Goal: Check status: Check status

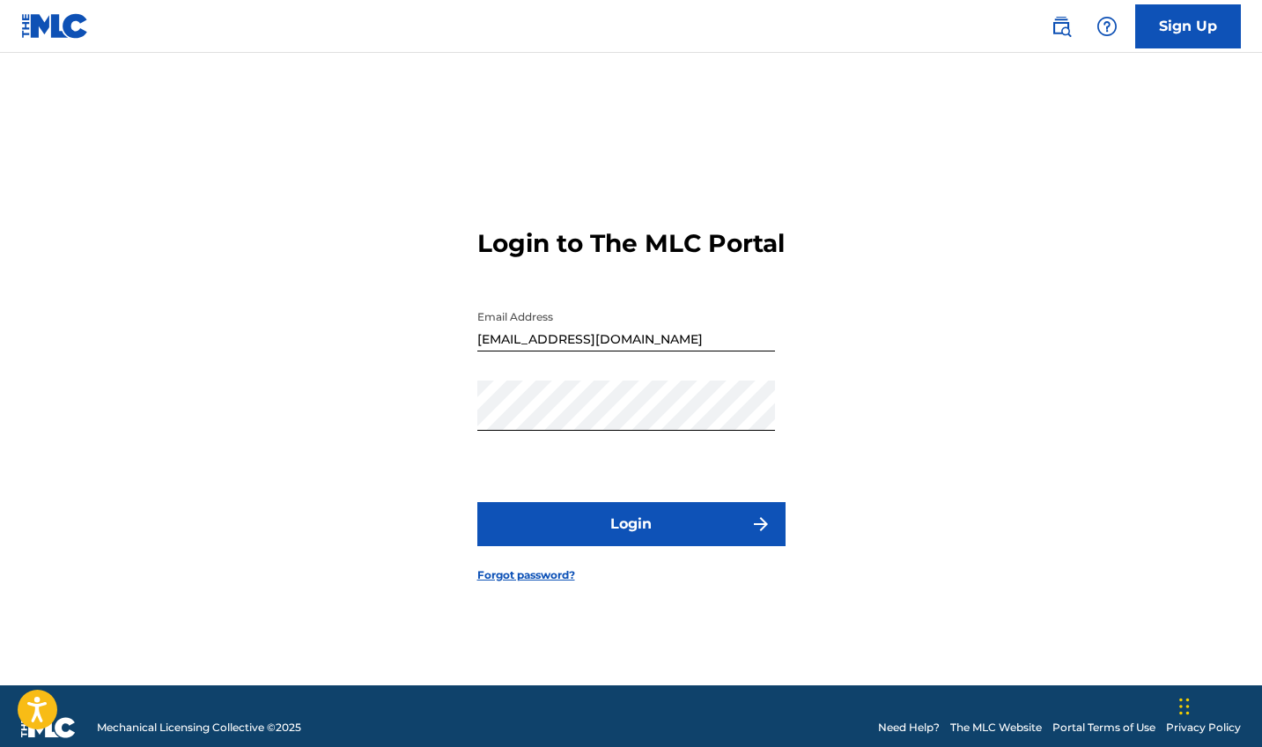
click at [608, 546] on button "Login" at bounding box center [631, 524] width 308 height 44
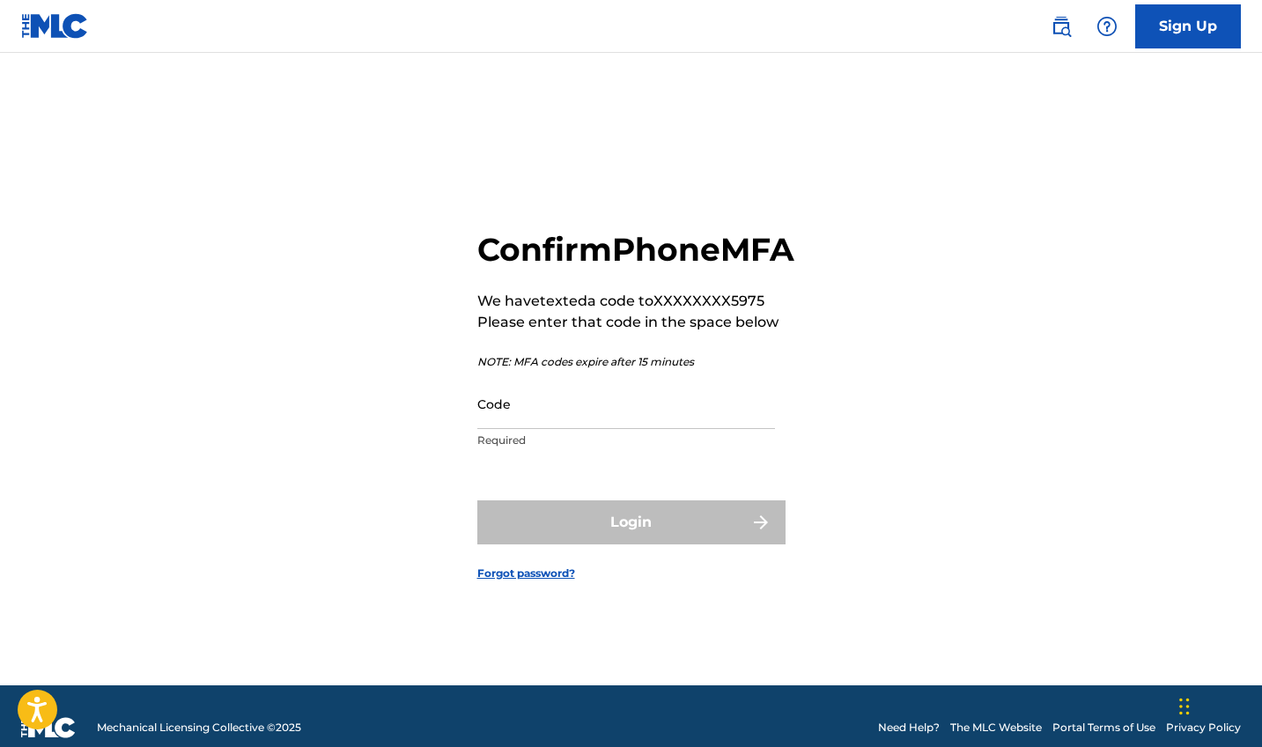
click at [546, 429] on input "Code" at bounding box center [626, 404] width 298 height 50
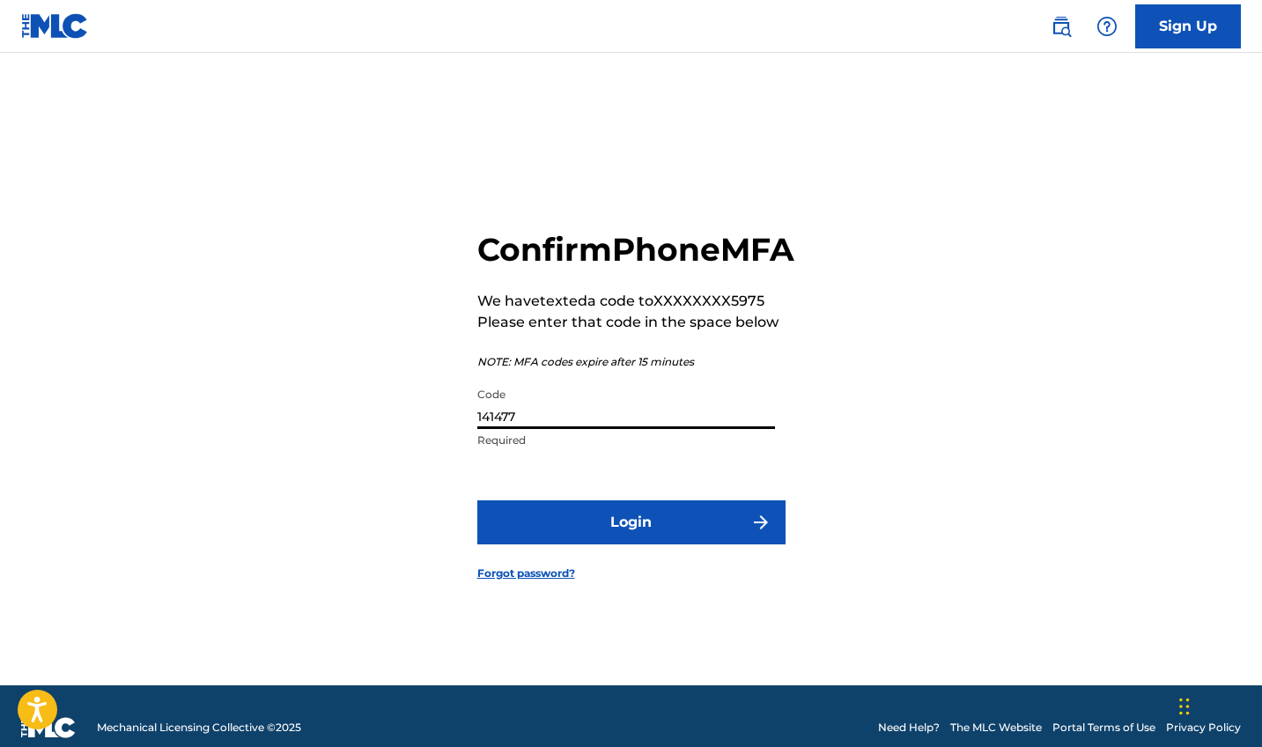
type input "141477"
click at [646, 543] on button "Login" at bounding box center [631, 522] width 308 height 44
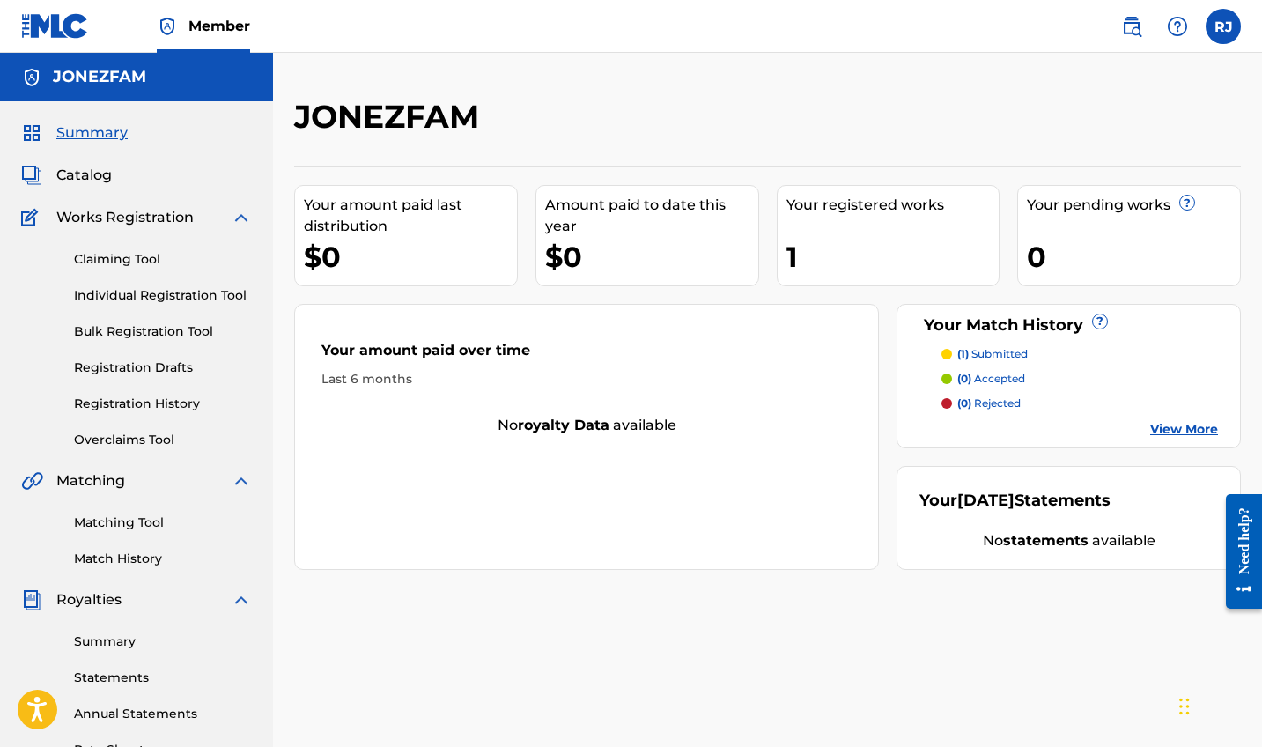
click at [126, 395] on link "Registration History" at bounding box center [163, 404] width 178 height 18
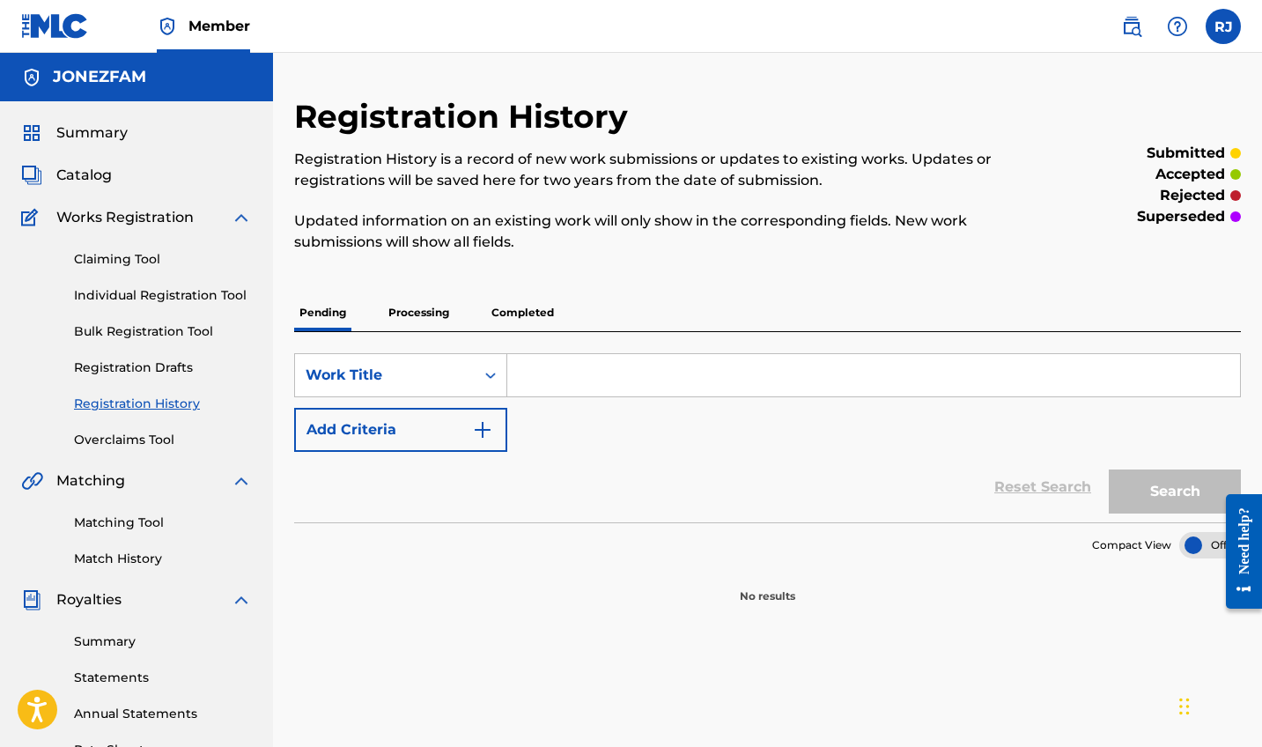
click at [423, 306] on p "Processing" at bounding box center [418, 312] width 71 height 37
